Goal: Information Seeking & Learning: Learn about a topic

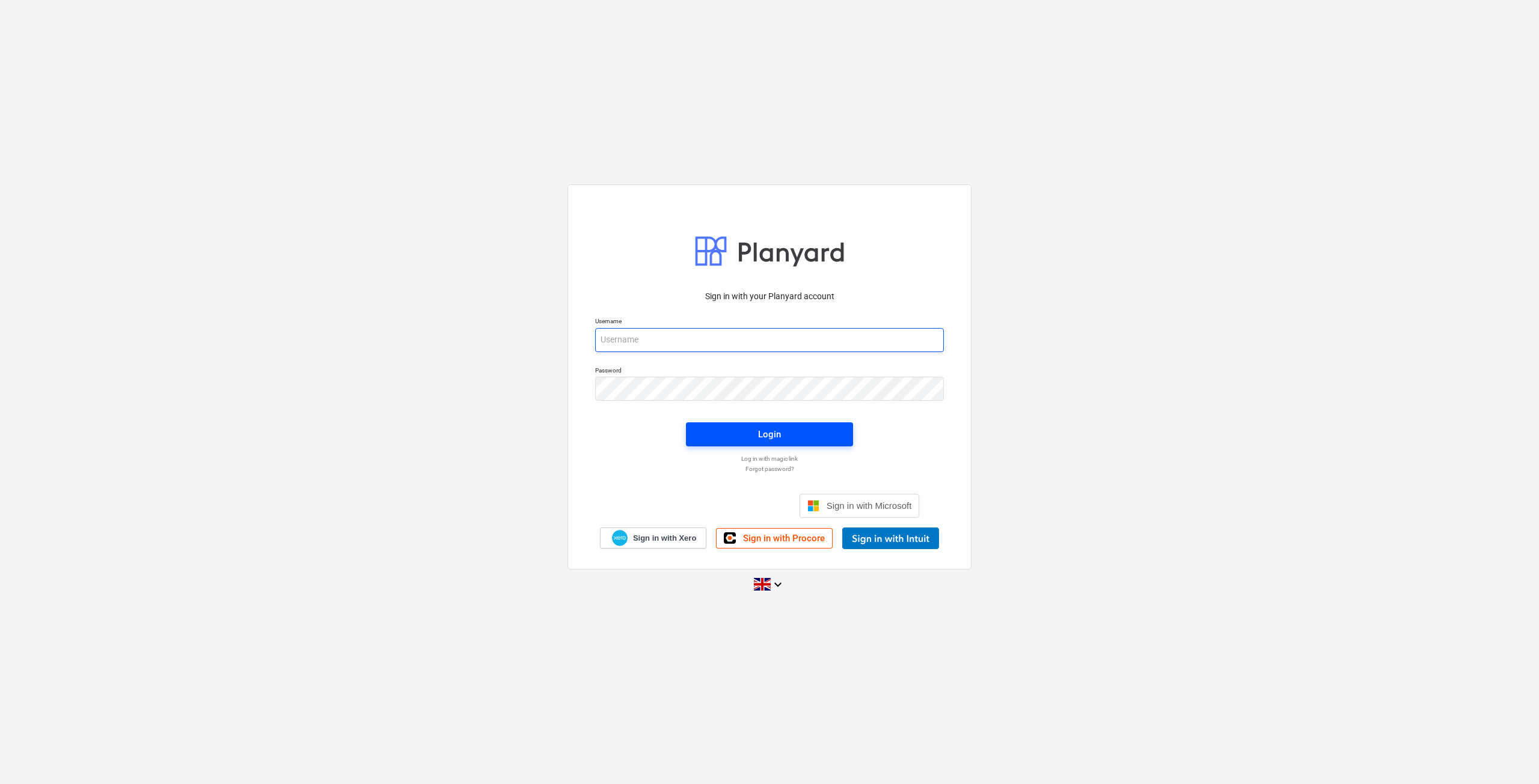
type input "[EMAIL_ADDRESS][DOMAIN_NAME]"
click at [724, 436] on span "Login" at bounding box center [769, 434] width 138 height 16
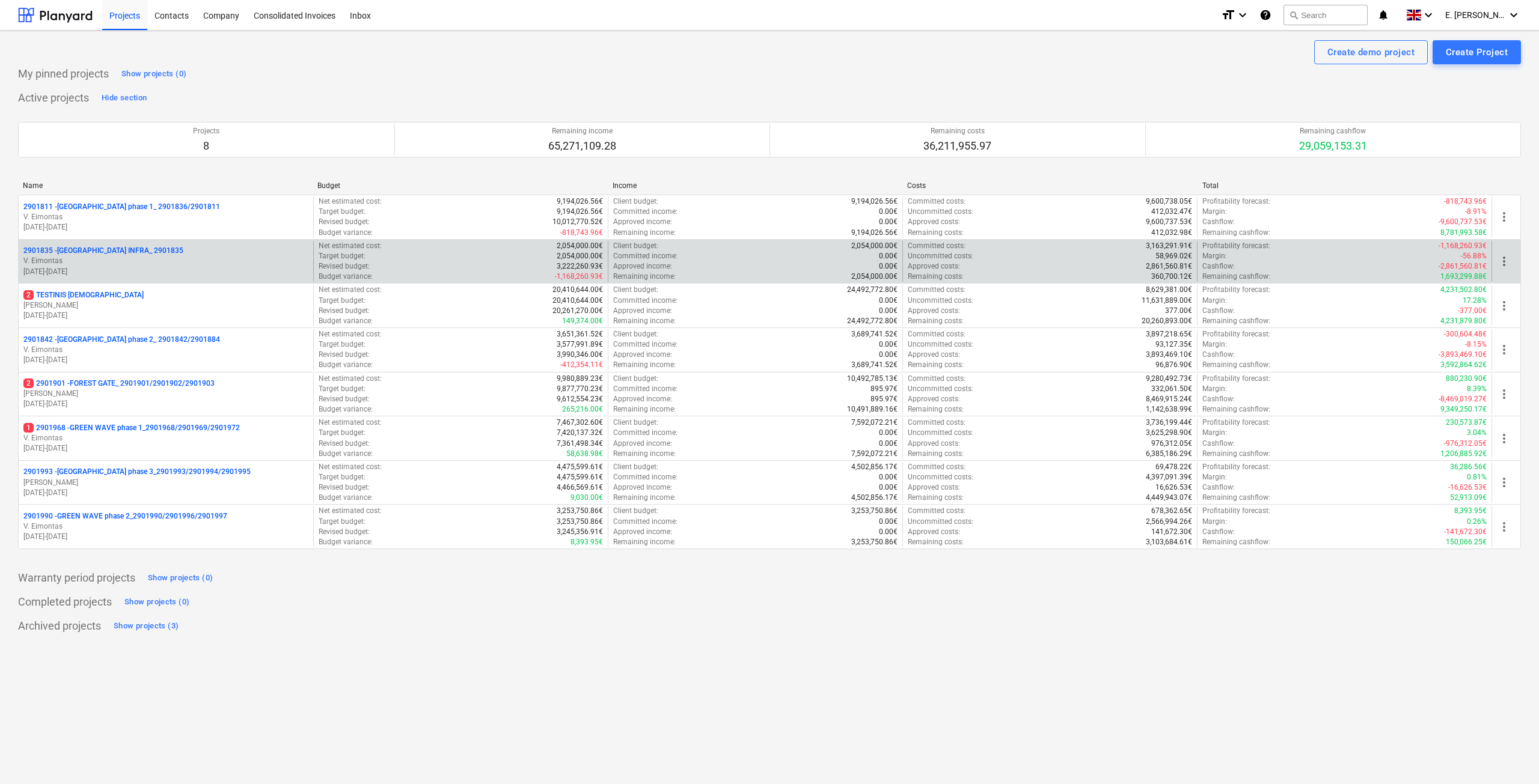
click at [124, 251] on p "2901835 - [GEOGRAPHIC_DATA] INFRA_ 2901835" at bounding box center [103, 251] width 160 height 10
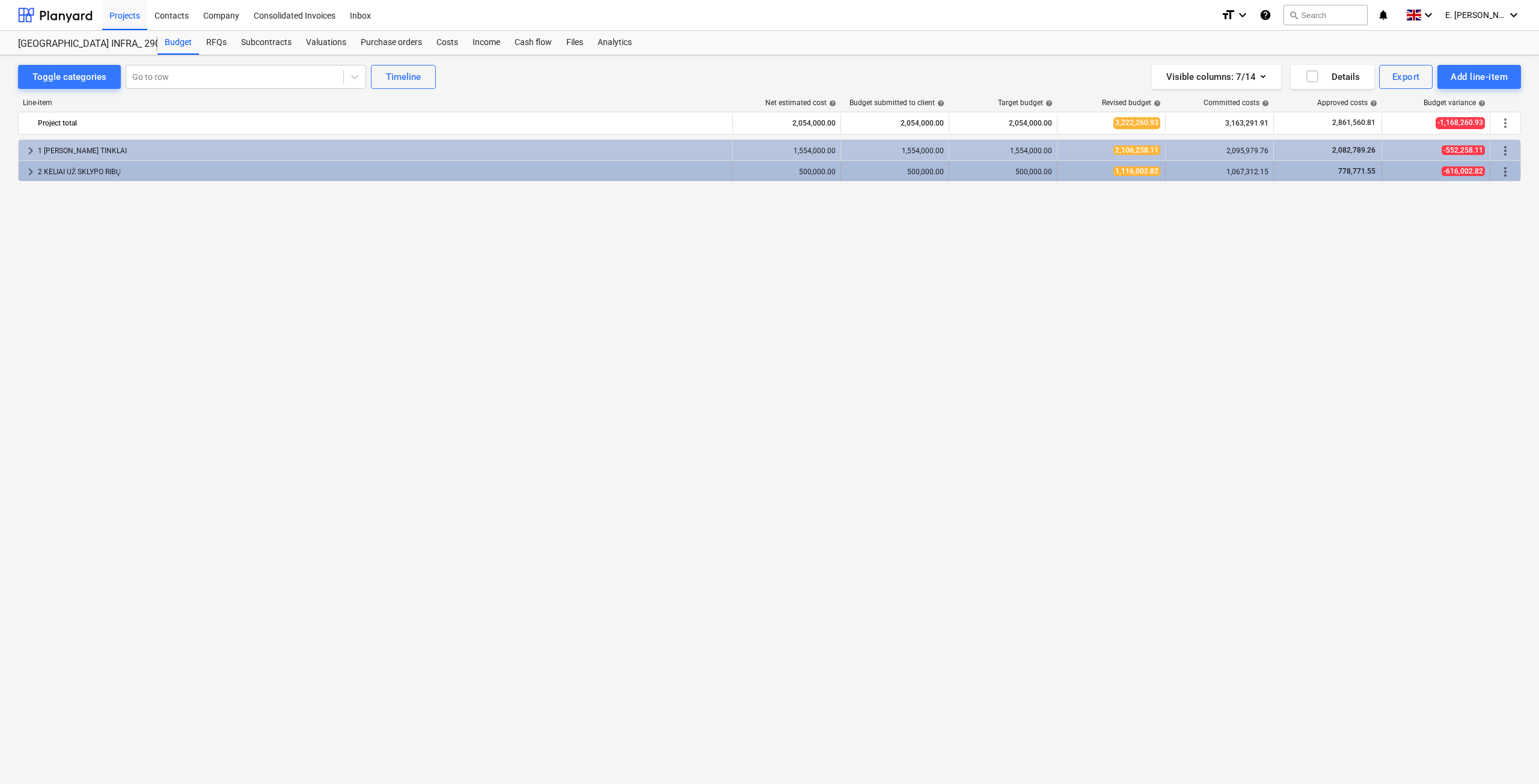
click at [63, 163] on div "2 KELIAI UŽ SKLYPO RIBŲ" at bounding box center [383, 172] width 690 height 19
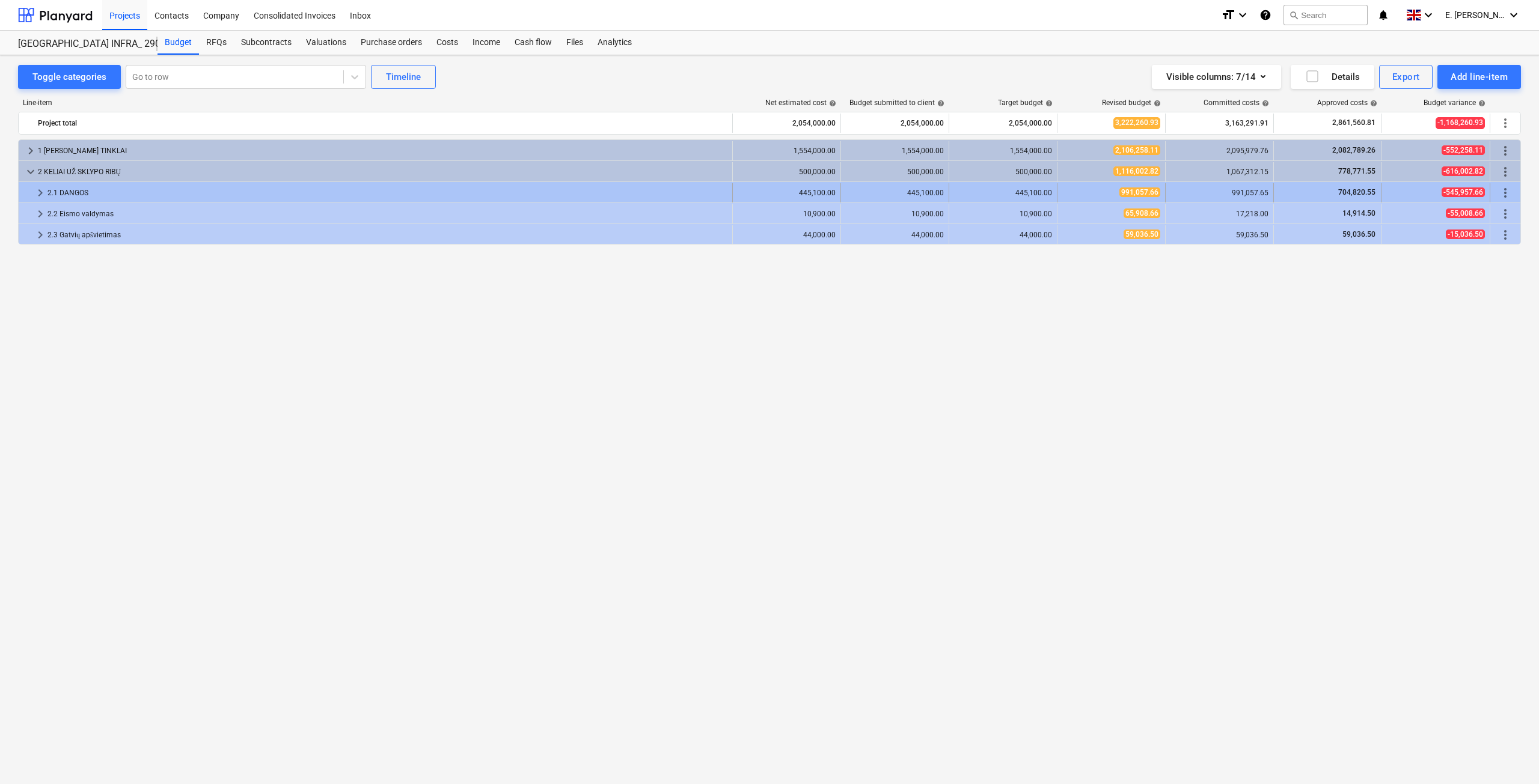
click at [80, 189] on div "2.1 DANGOS" at bounding box center [387, 193] width 680 height 19
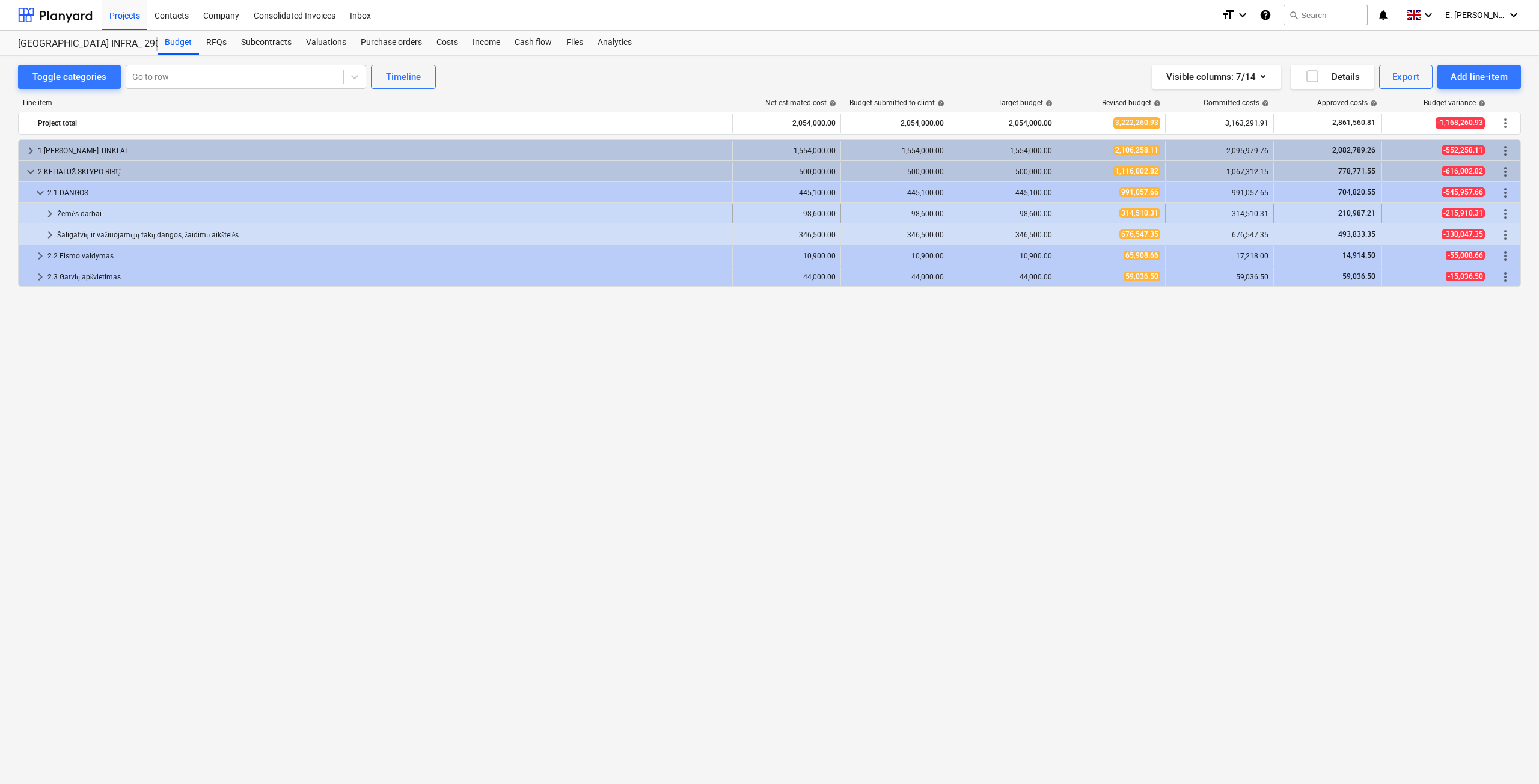
click at [89, 219] on div "Žemės darbai" at bounding box center [393, 214] width 670 height 19
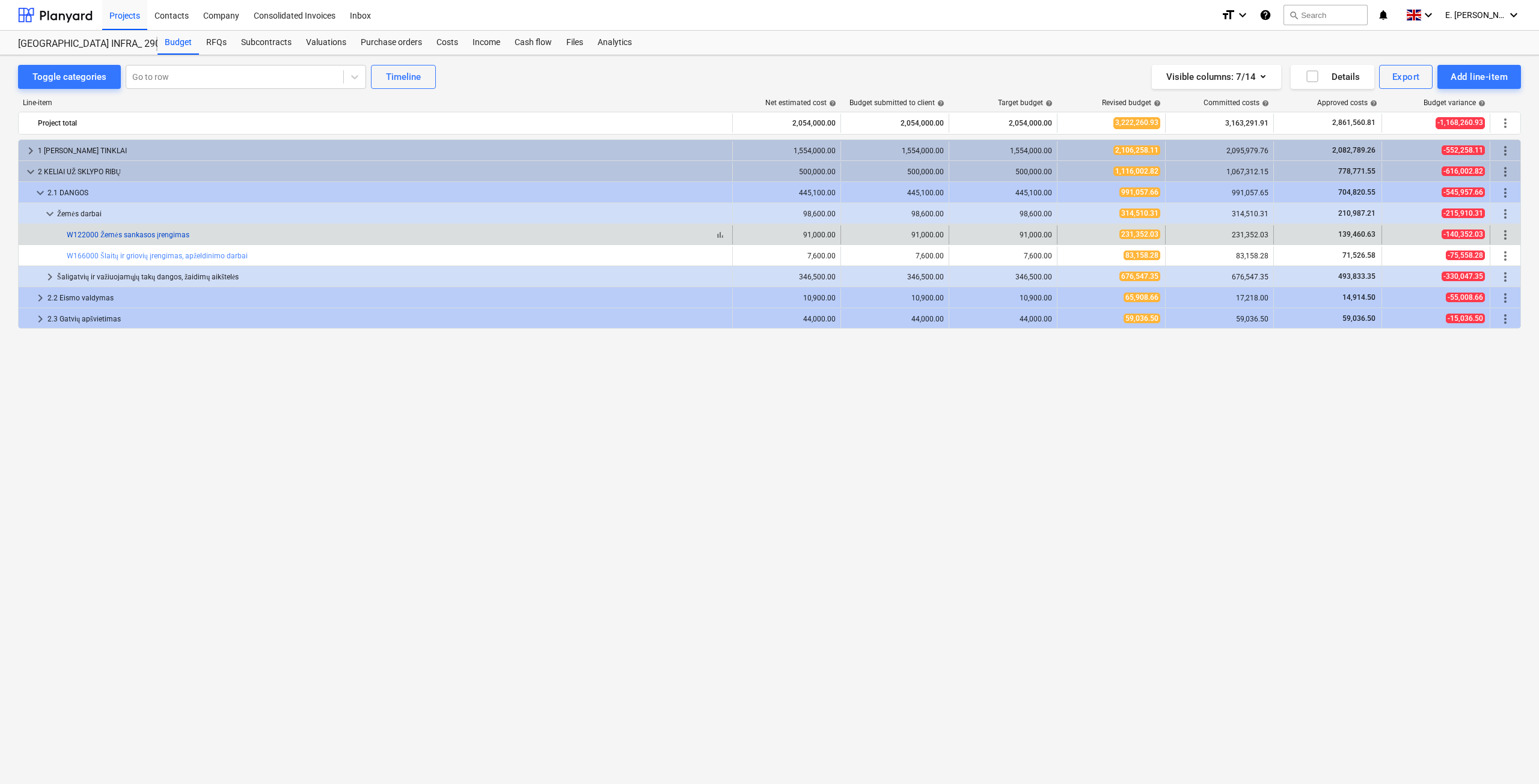
click at [84, 232] on link "W122000 Žemės sankasos įrengimas" at bounding box center [128, 234] width 122 height 8
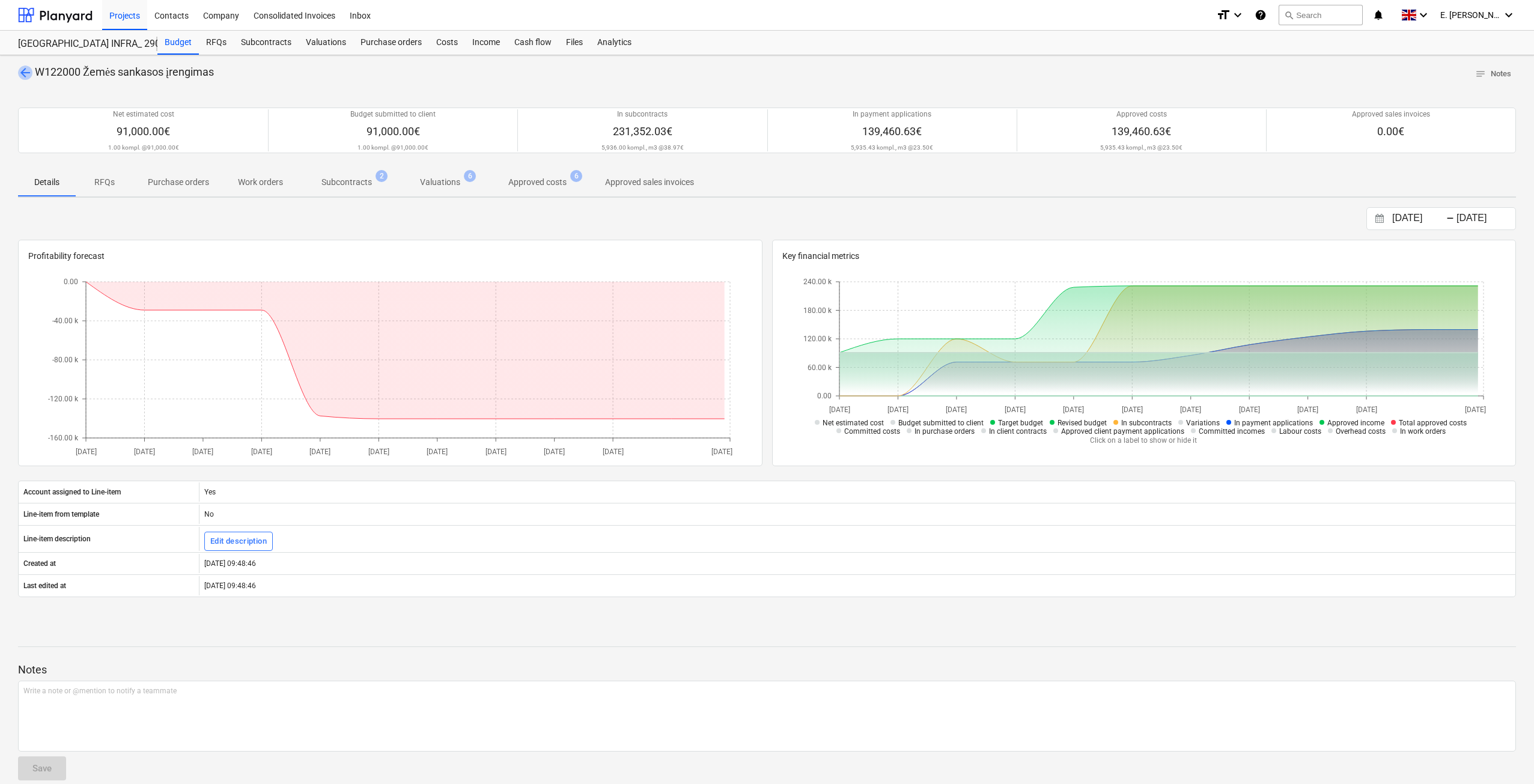
click at [29, 72] on span "arrow_back" at bounding box center [25, 72] width 14 height 14
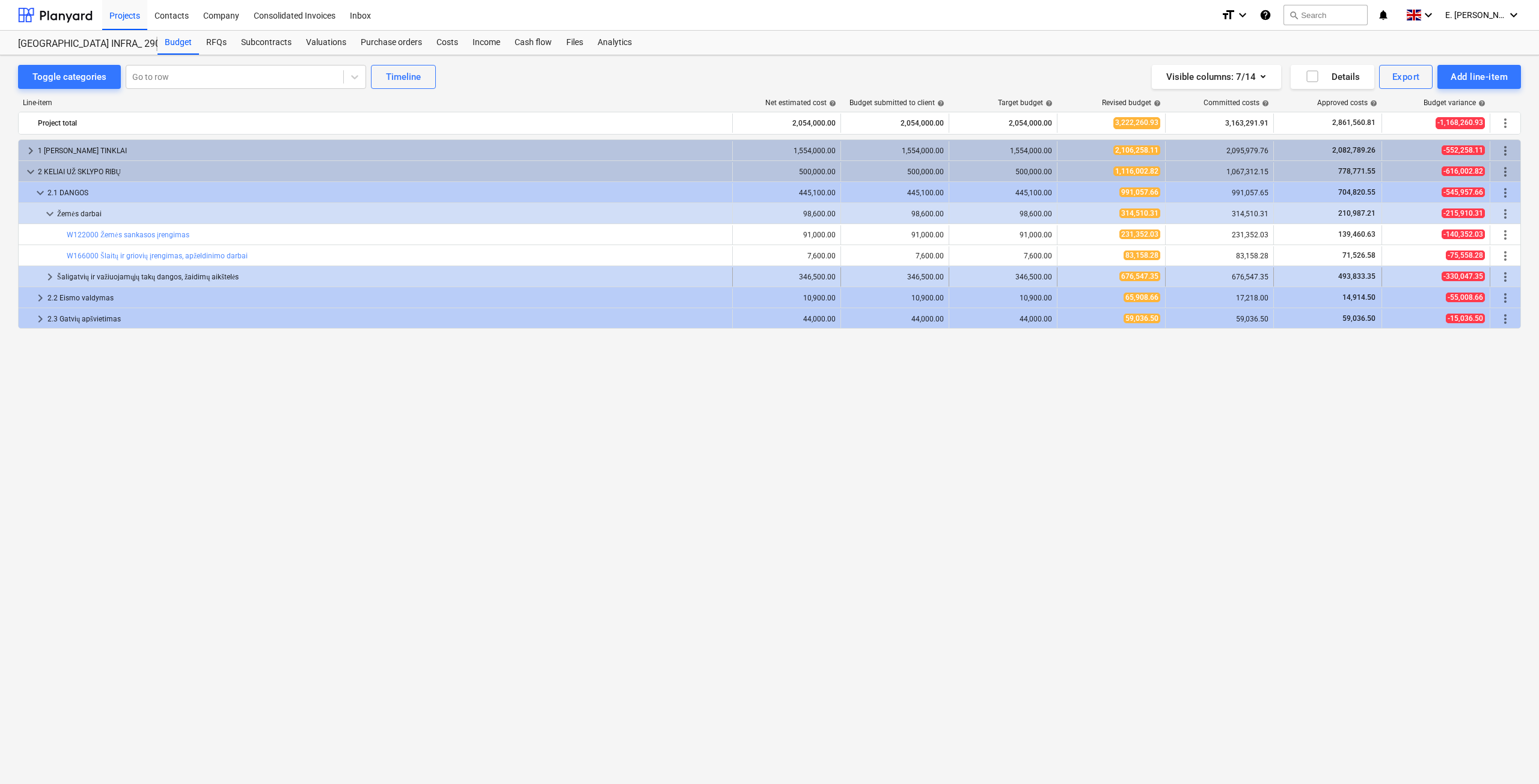
click at [117, 274] on div "Šaligatvių ir važiuojamųjų takų dangos, žaidimų aikštelės" at bounding box center [393, 277] width 670 height 19
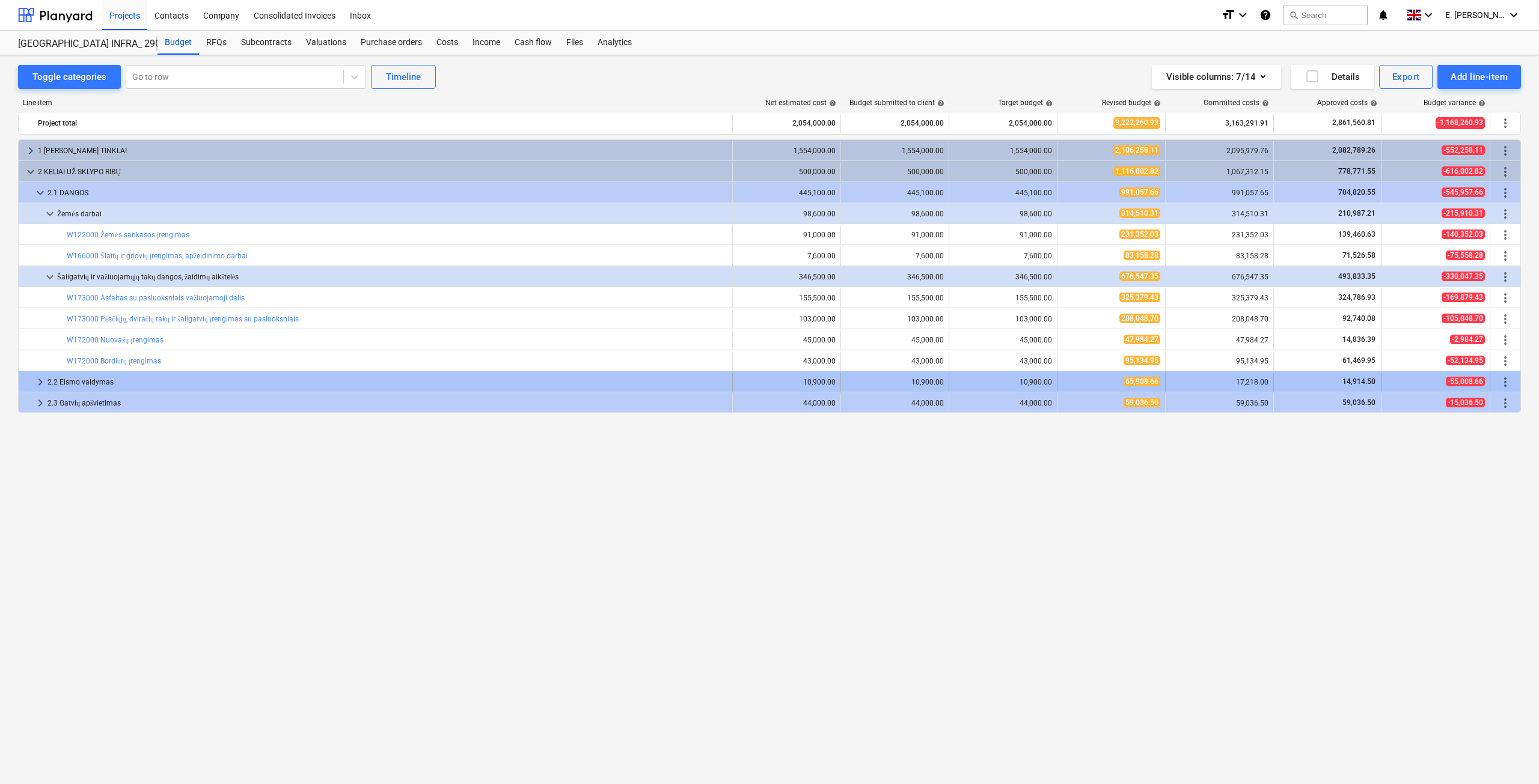
click at [310, 381] on div "2.2 Eismo valdymas" at bounding box center [387, 382] width 680 height 19
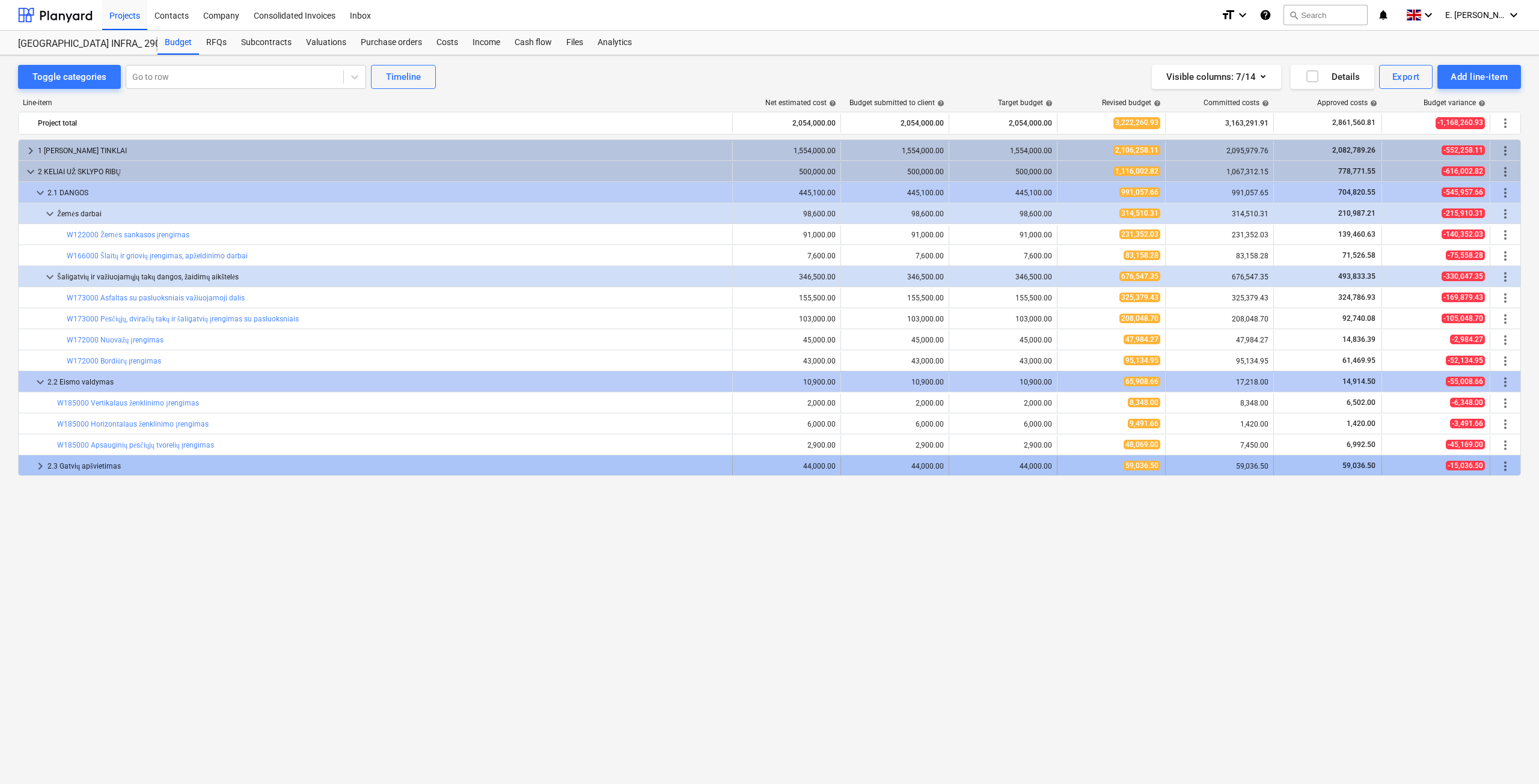
click at [296, 436] on div "2.3 Gatvių apšvietimas" at bounding box center [387, 466] width 680 height 19
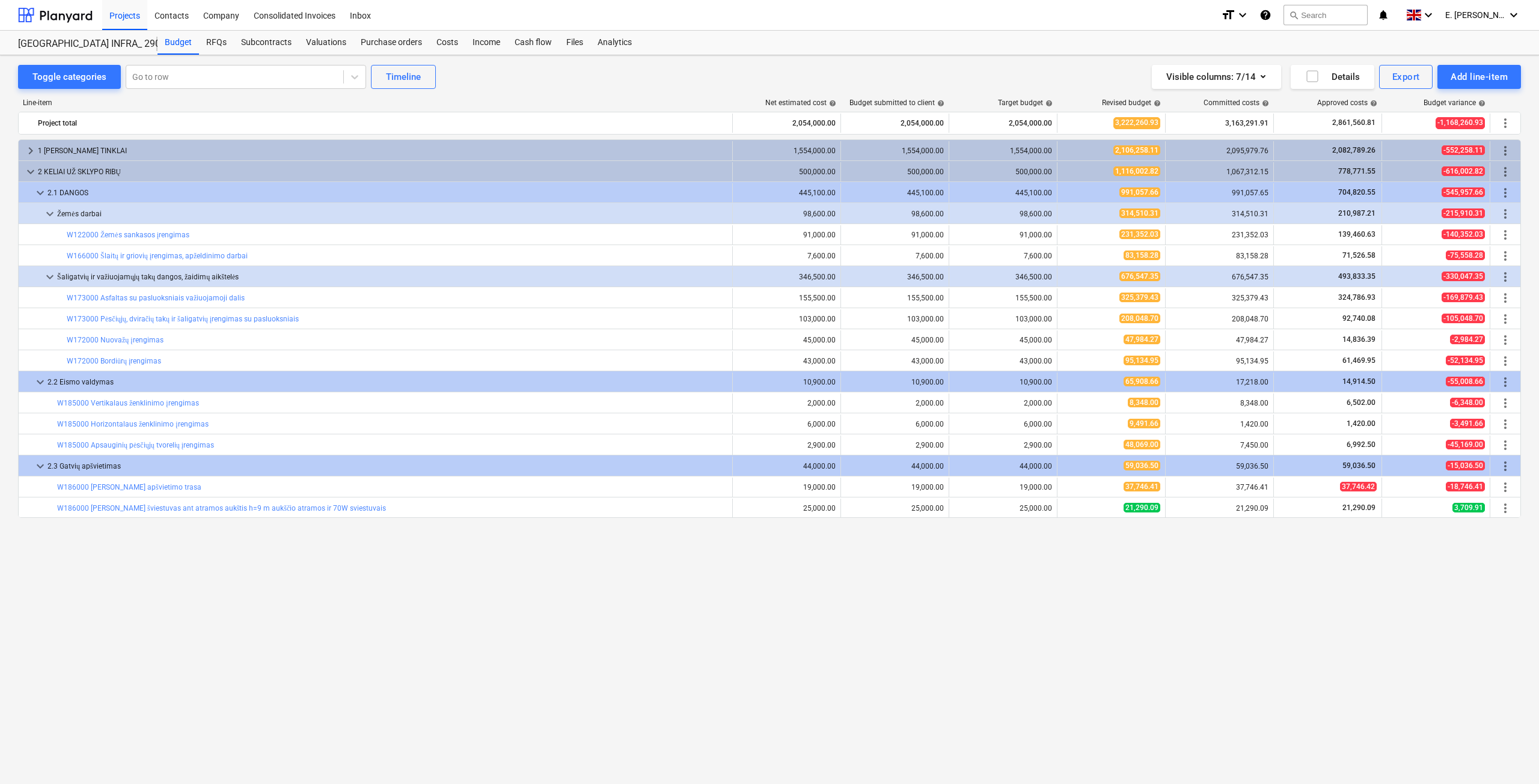
click at [296, 436] on div "2.3 Gatvių apšvietimas" at bounding box center [387, 466] width 680 height 19
